Goal: Task Accomplishment & Management: Manage account settings

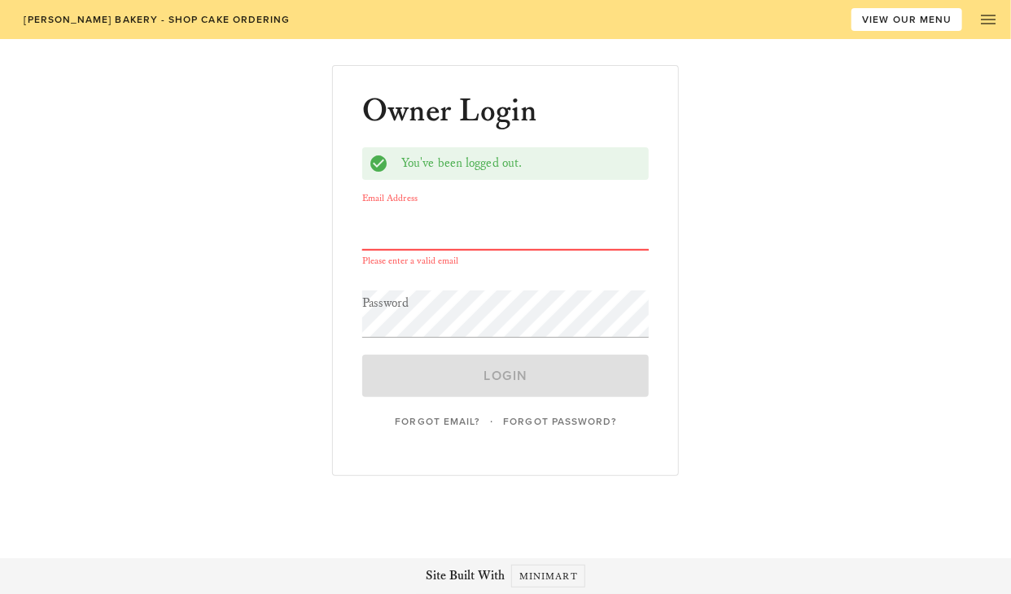
click at [407, 239] on input "Email Address" at bounding box center [505, 226] width 287 height 47
type input "[EMAIL_ADDRESS][DOMAIN_NAME]"
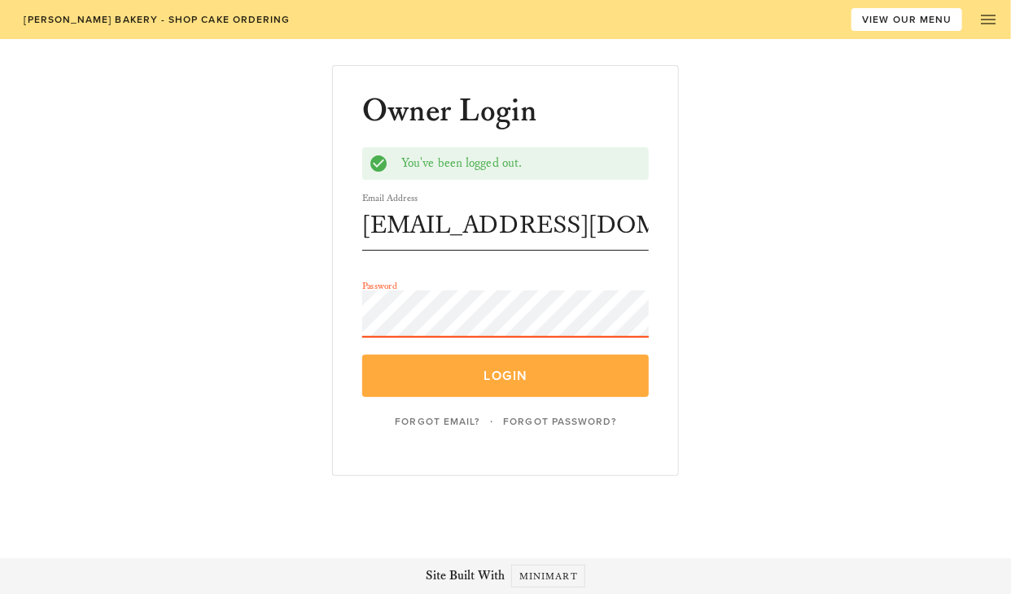
click at [493, 360] on button "Login" at bounding box center [505, 376] width 287 height 42
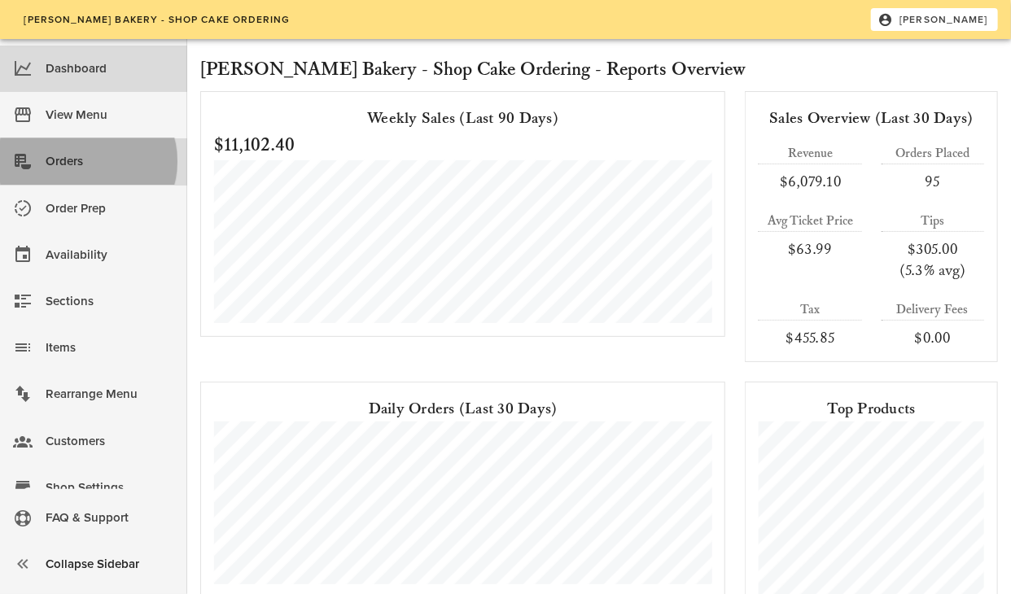
click at [96, 169] on div "Orders" at bounding box center [110, 161] width 129 height 27
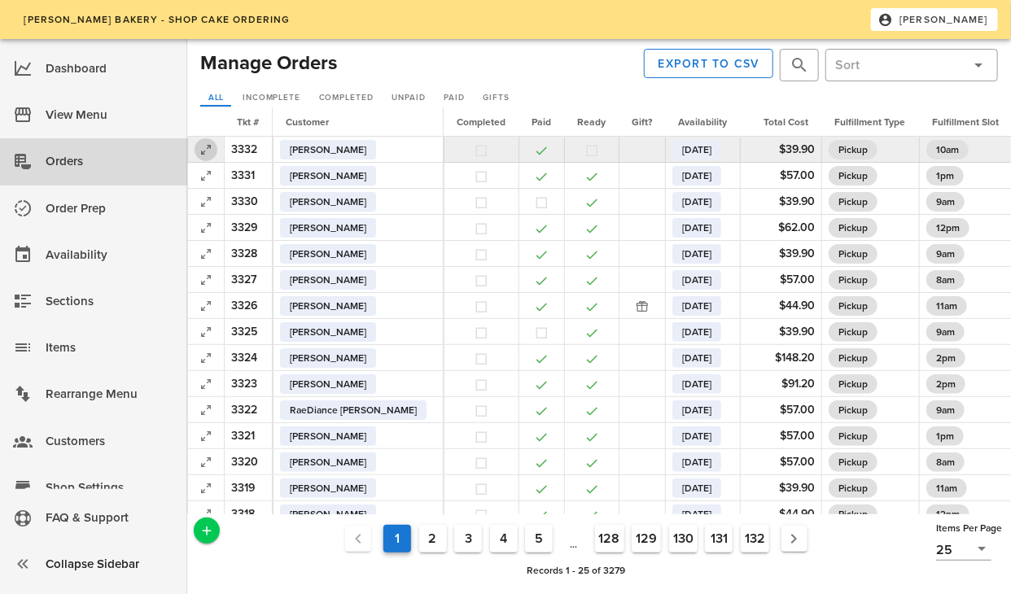
click at [202, 148] on icon "button" at bounding box center [206, 150] width 20 height 20
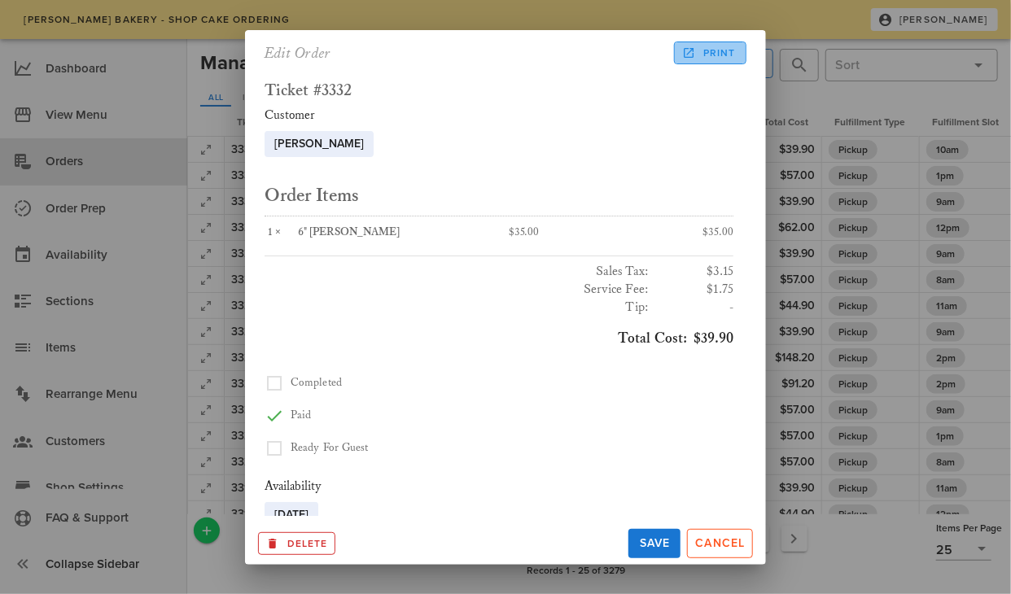
click at [706, 59] on span "Print" at bounding box center [710, 53] width 50 height 15
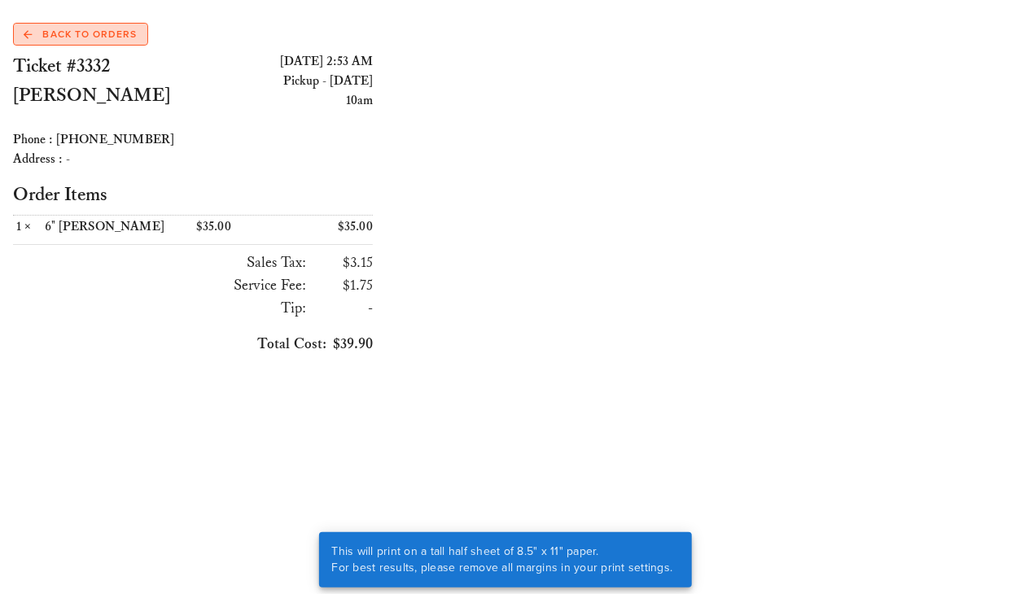
click at [66, 33] on span "Back to Orders" at bounding box center [80, 34] width 113 height 15
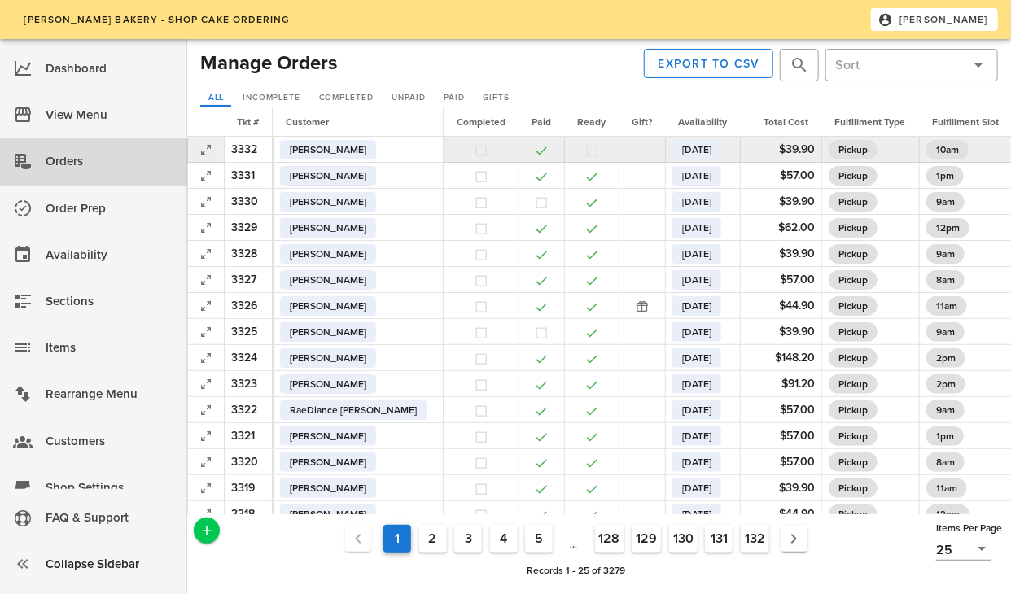
click at [585, 150] on button "button" at bounding box center [592, 150] width 15 height 15
